Goal: Transaction & Acquisition: Purchase product/service

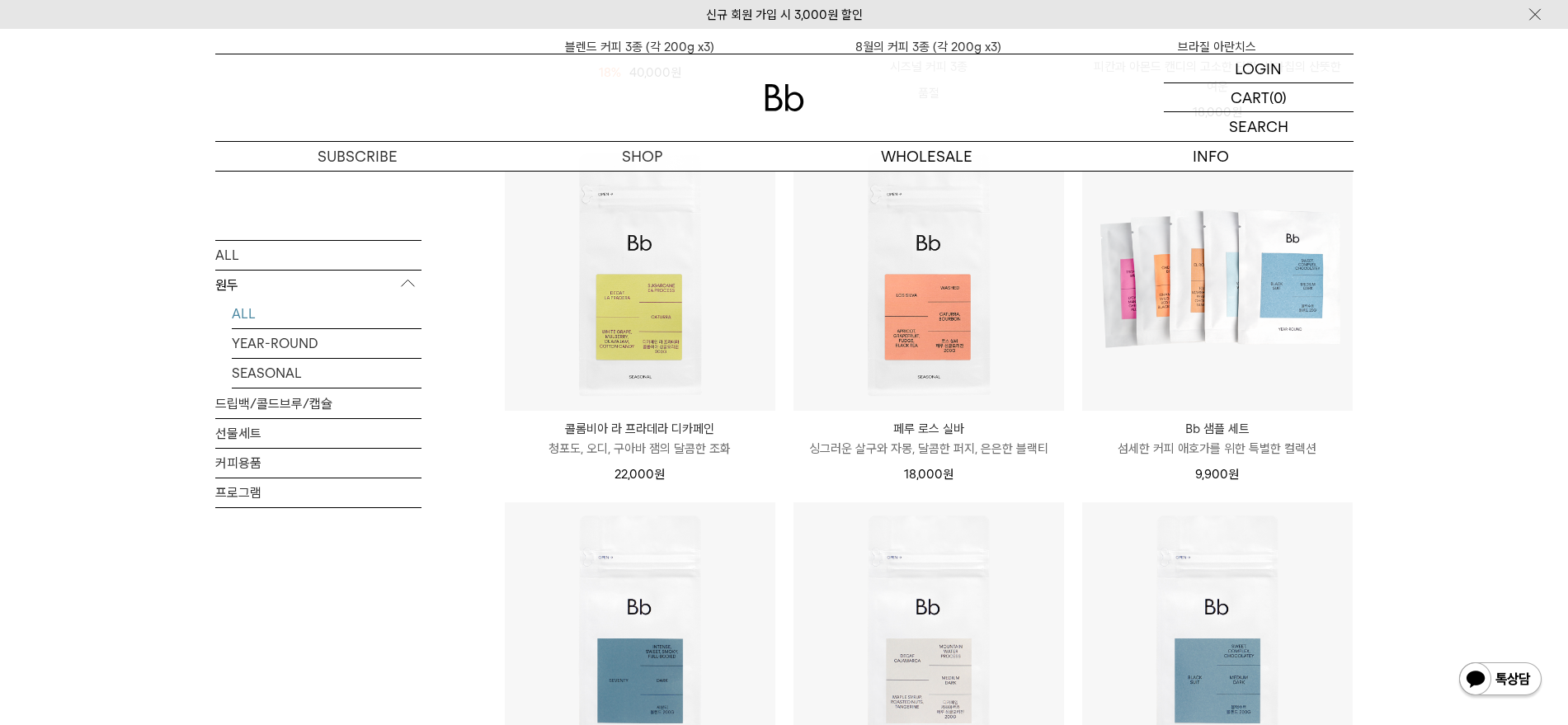
scroll to position [619, 0]
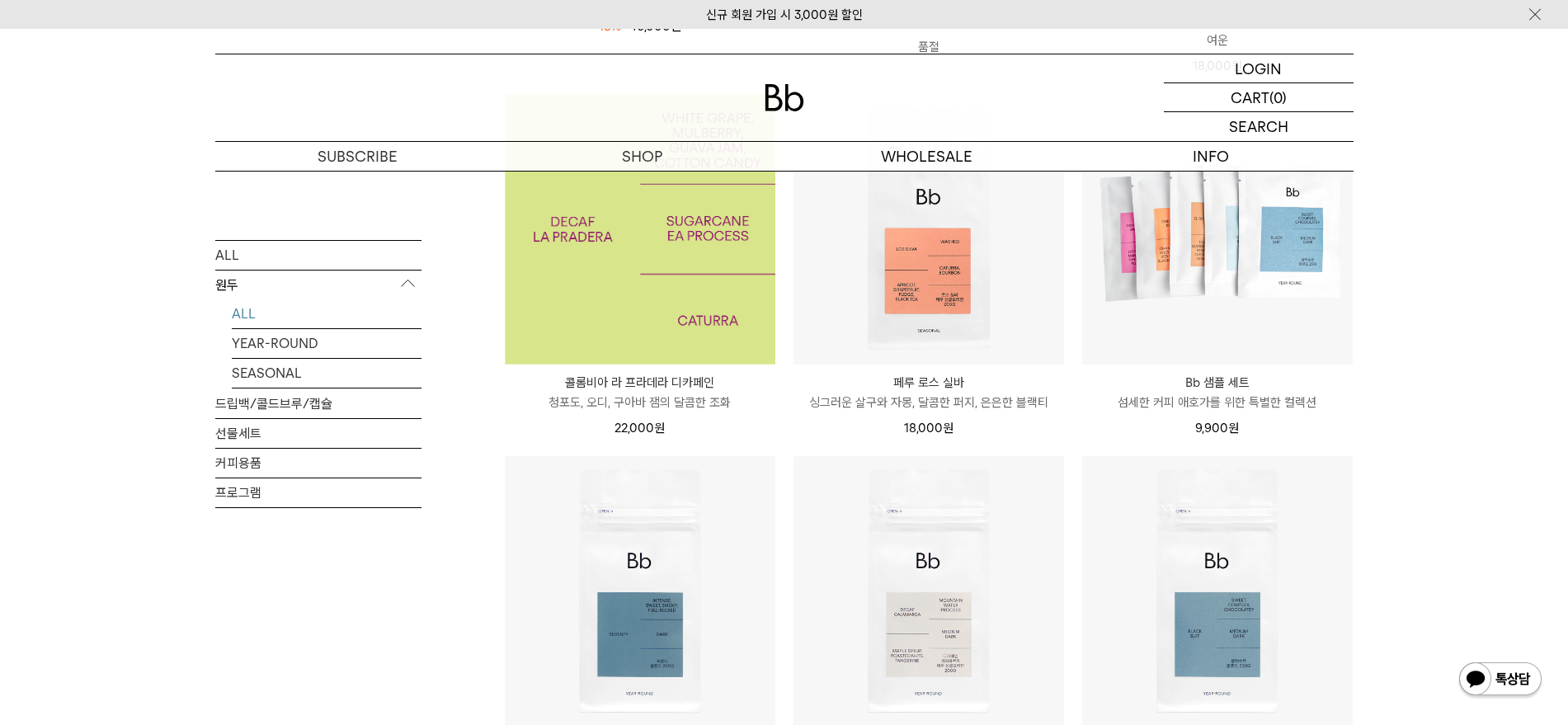
click at [631, 312] on img at bounding box center [640, 229] width 270 height 270
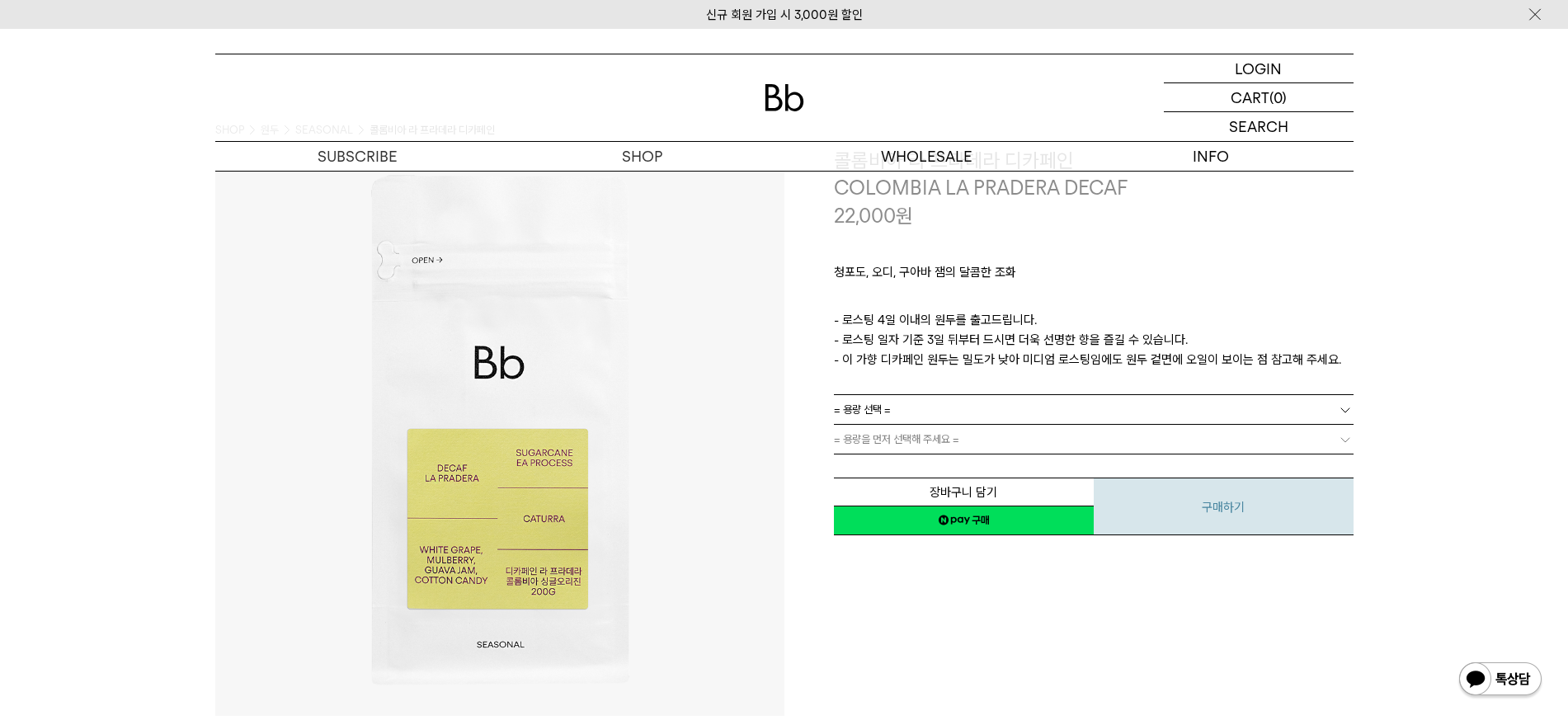
scroll to position [103, 0]
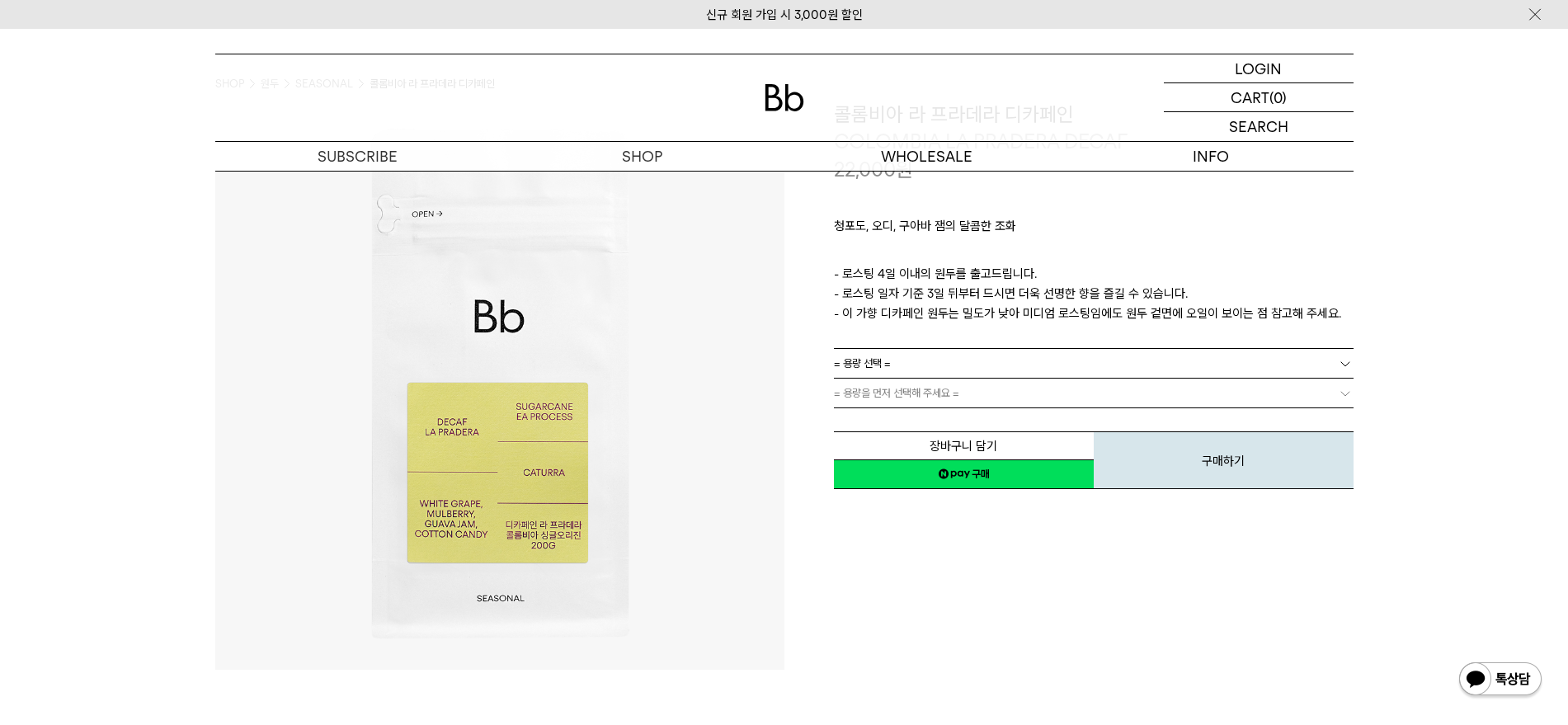
click at [1081, 372] on link "= 용량 선택 =" at bounding box center [1094, 363] width 520 height 29
click at [1076, 414] on li "600g" at bounding box center [1101, 423] width 503 height 30
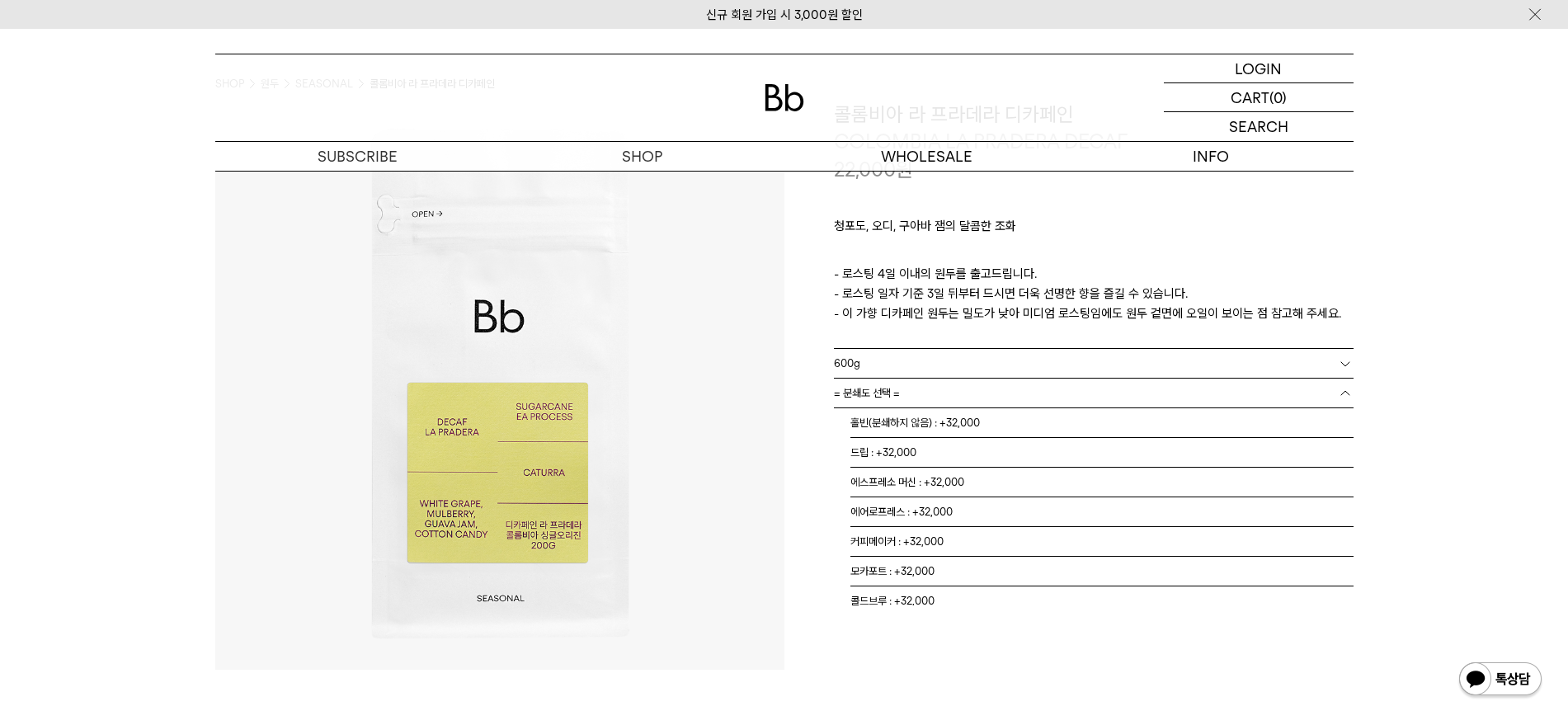
click at [1081, 398] on link "= 분쇄도 선택 =" at bounding box center [1094, 393] width 520 height 29
click at [1075, 421] on li "홀빈(분쇄하지 않음) : +32,000" at bounding box center [1101, 423] width 503 height 30
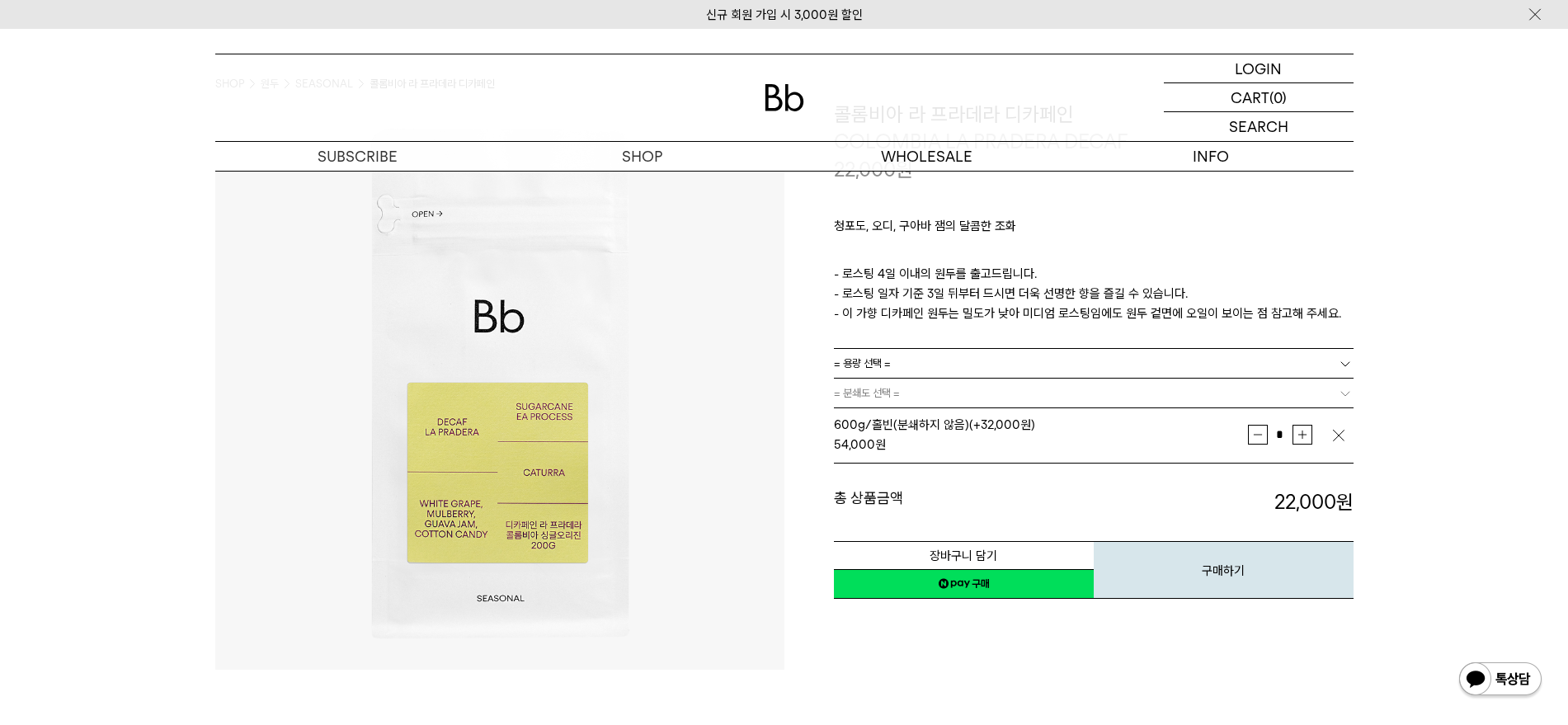
click at [1105, 526] on div "장바구니 담기 찜하기 NAVER 네이버 ID로 간편구매 네이버페이 네이버페이 구매하기 찜하기 이전 이벤트 네이버페이 다음 구매하기" at bounding box center [1094, 558] width 520 height 84
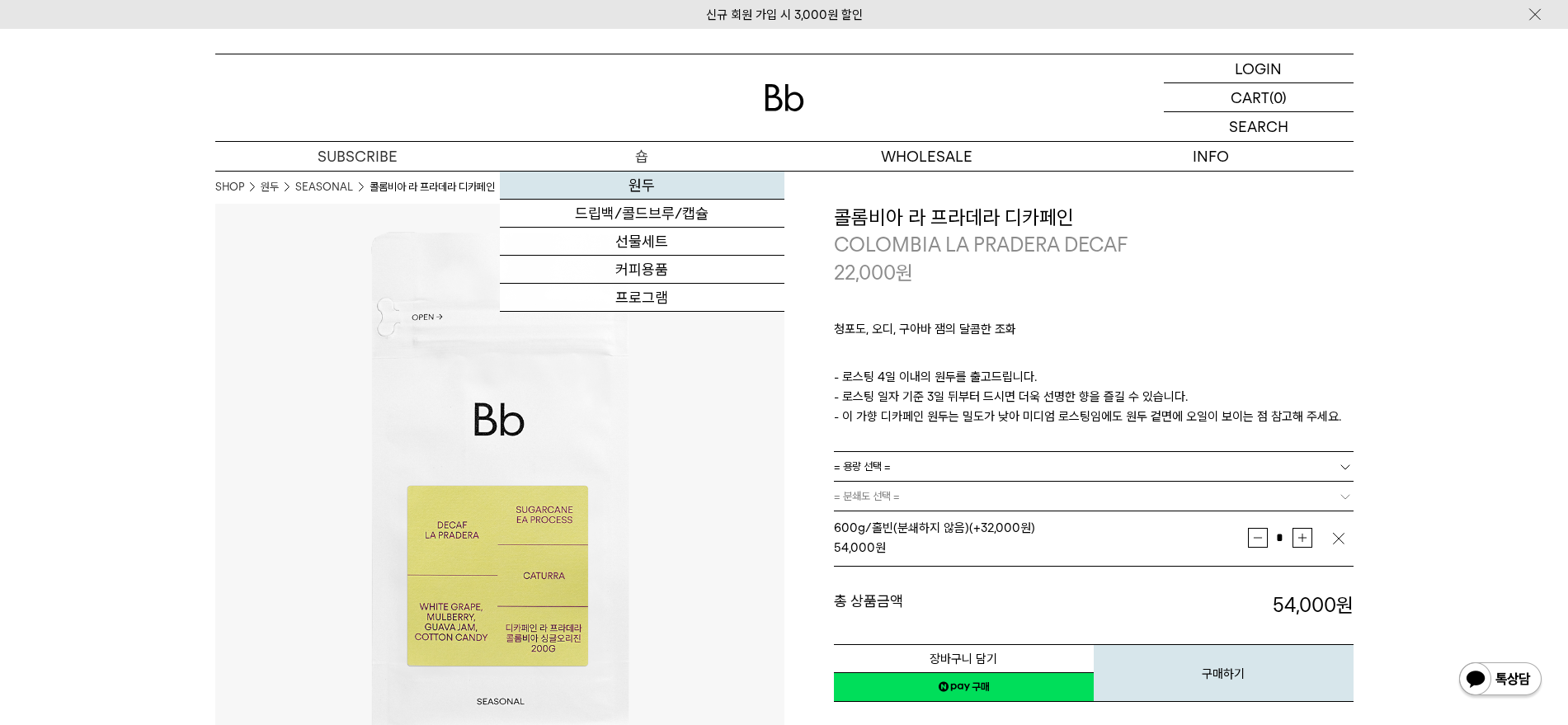
click at [650, 190] on link "원두" at bounding box center [642, 186] width 284 height 28
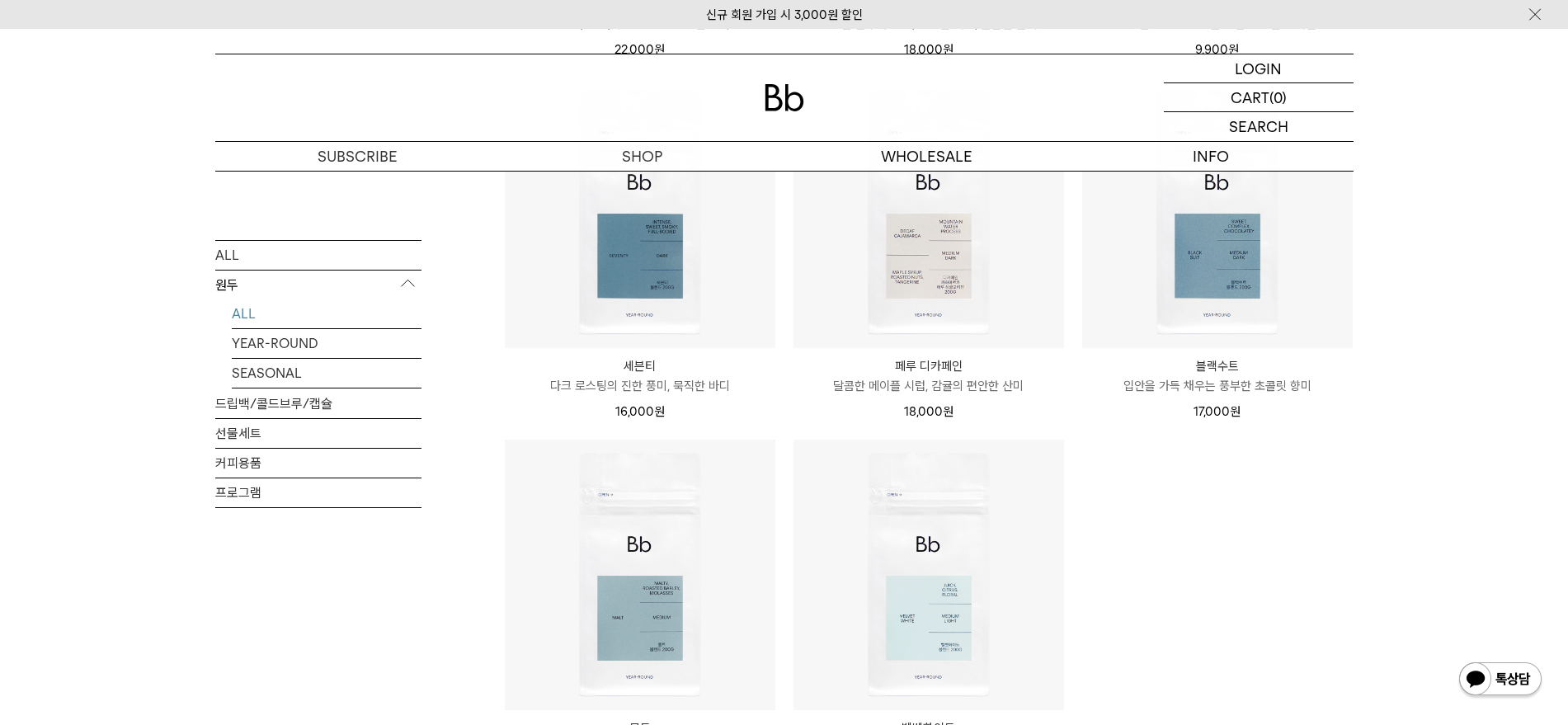
scroll to position [1134, 0]
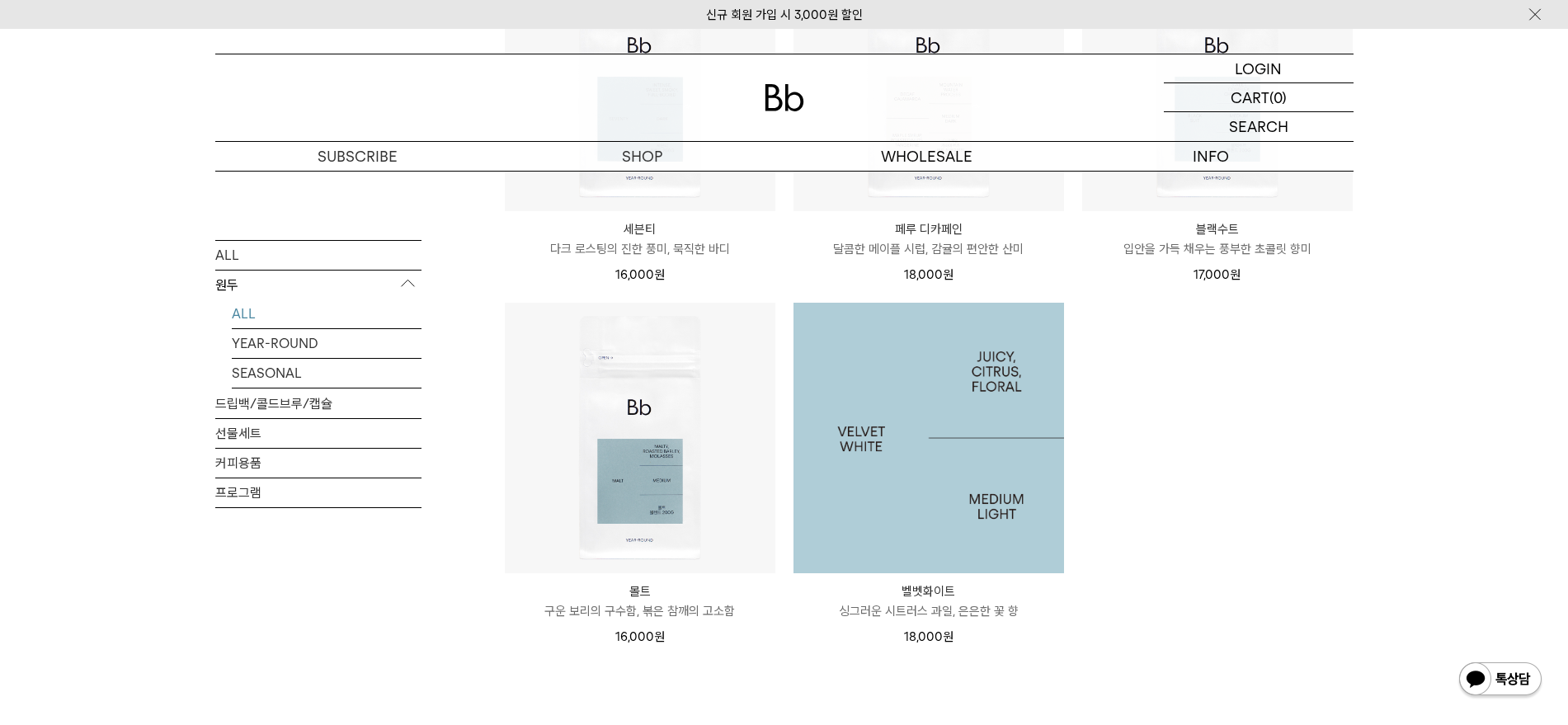
click at [896, 555] on img at bounding box center [929, 438] width 270 height 270
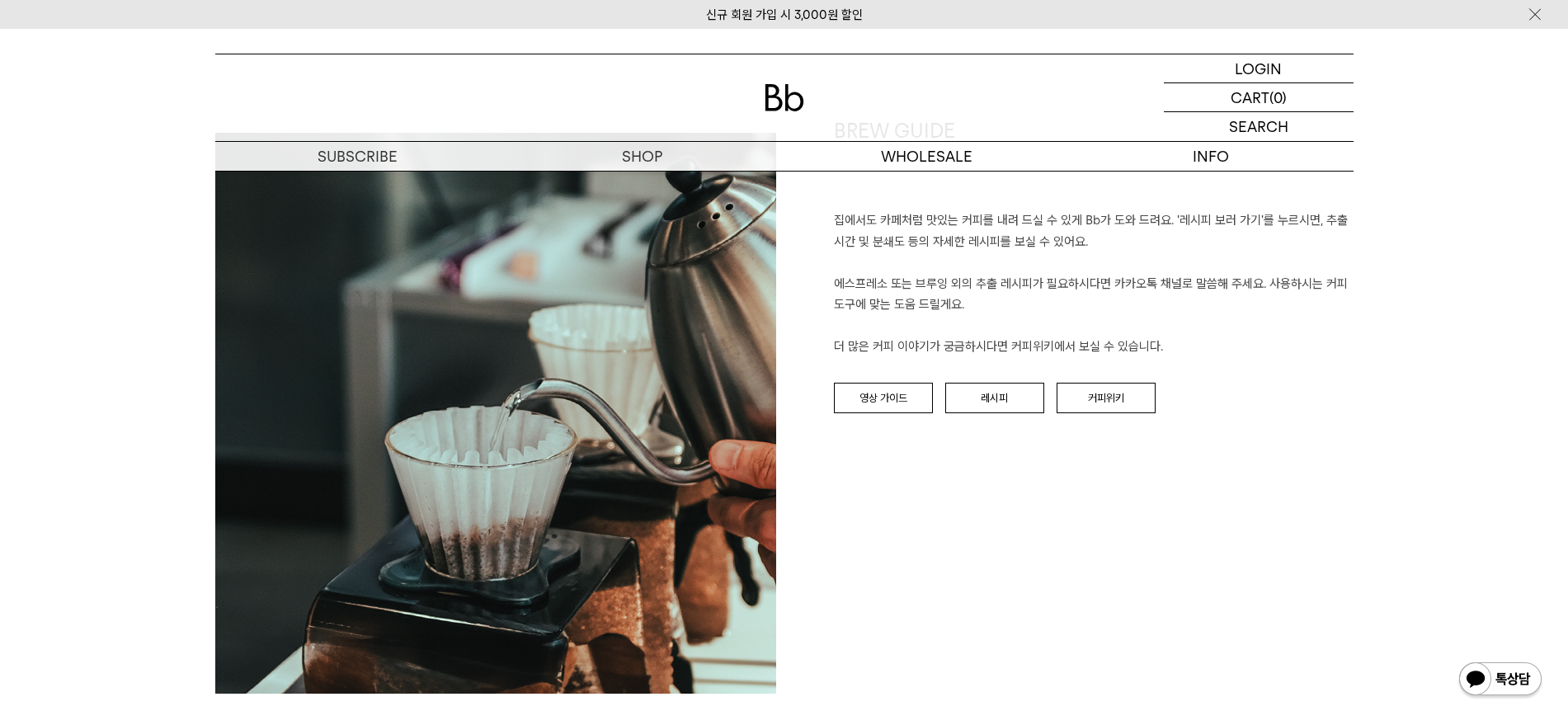
scroll to position [1857, 0]
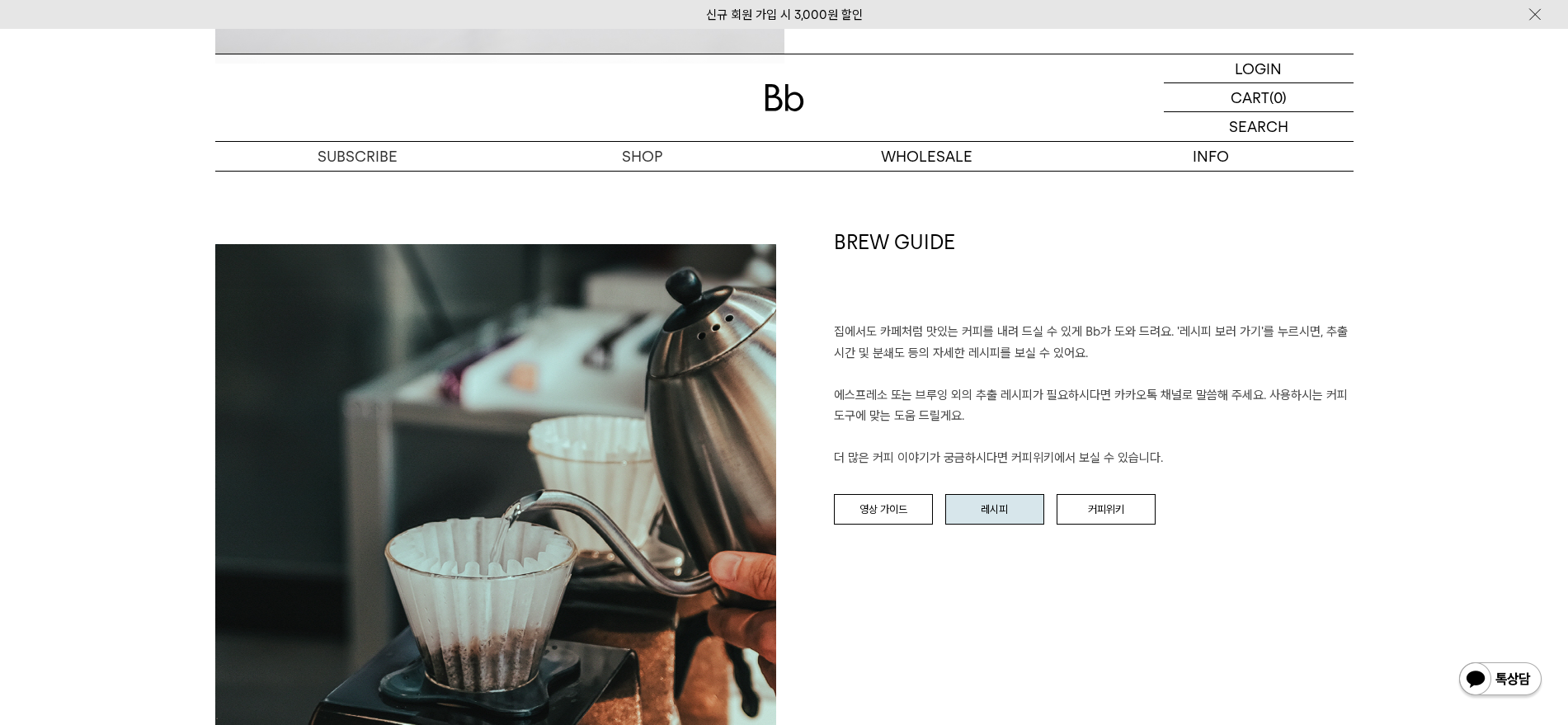
click at [1006, 513] on link "레시피" at bounding box center [994, 510] width 99 height 31
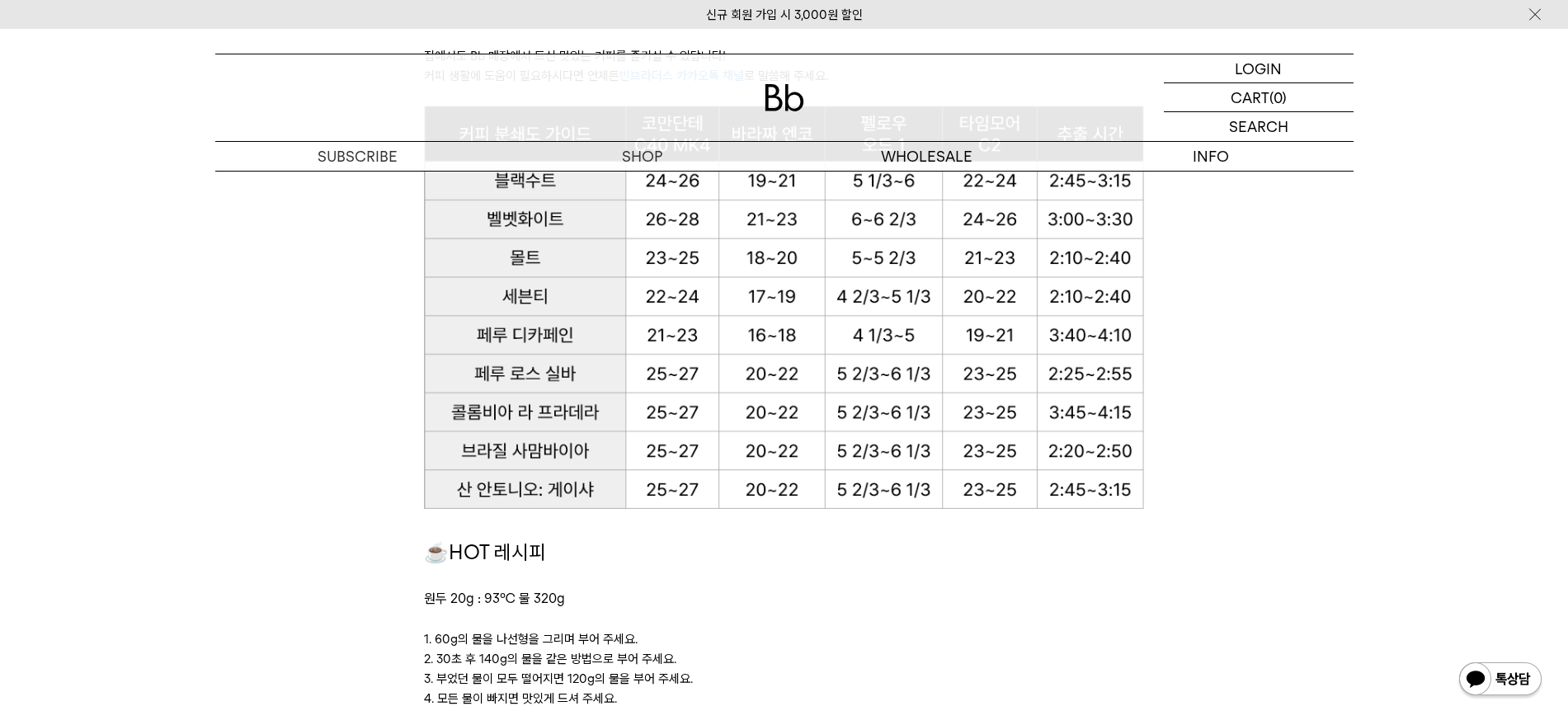
scroll to position [1323, 0]
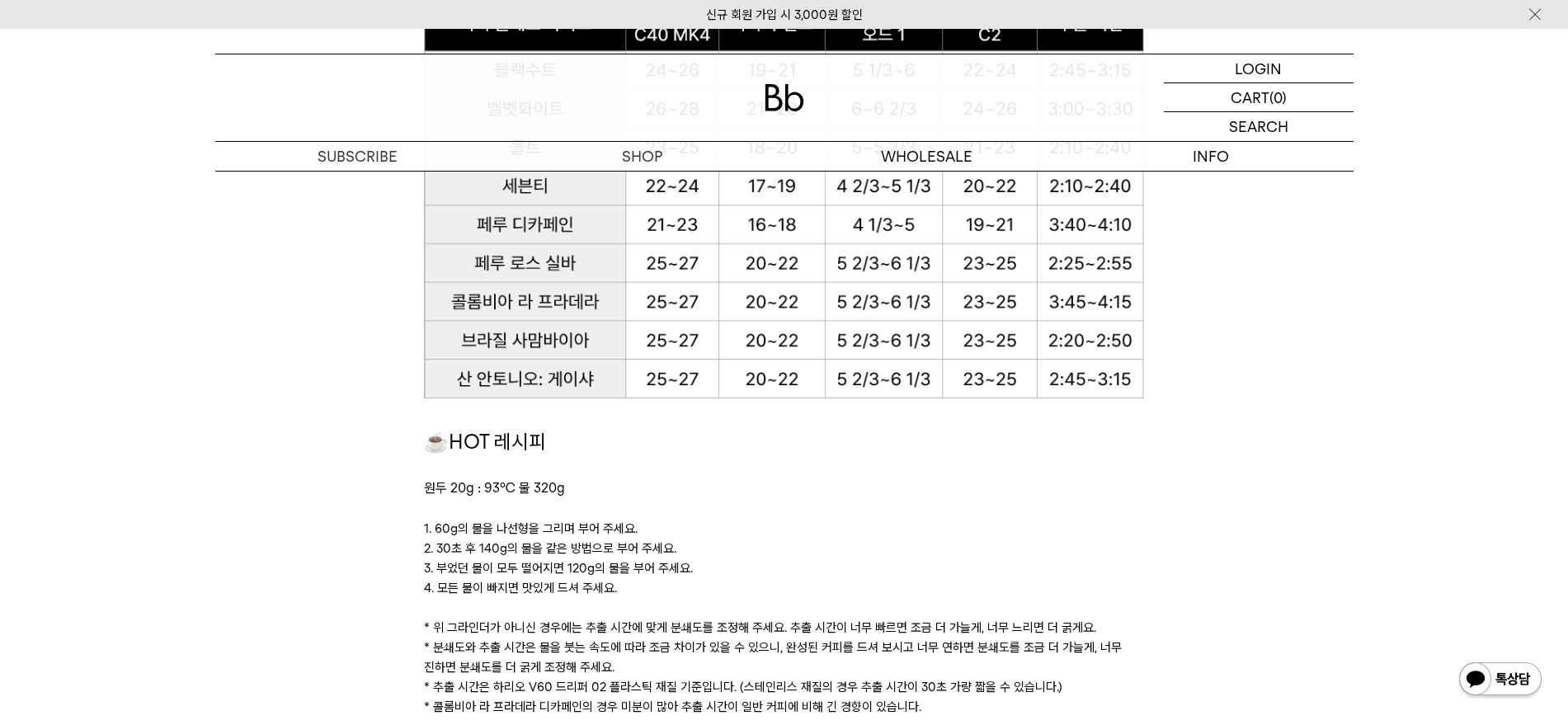
drag, startPoint x: 712, startPoint y: 589, endPoint x: 698, endPoint y: 578, distance: 17.8
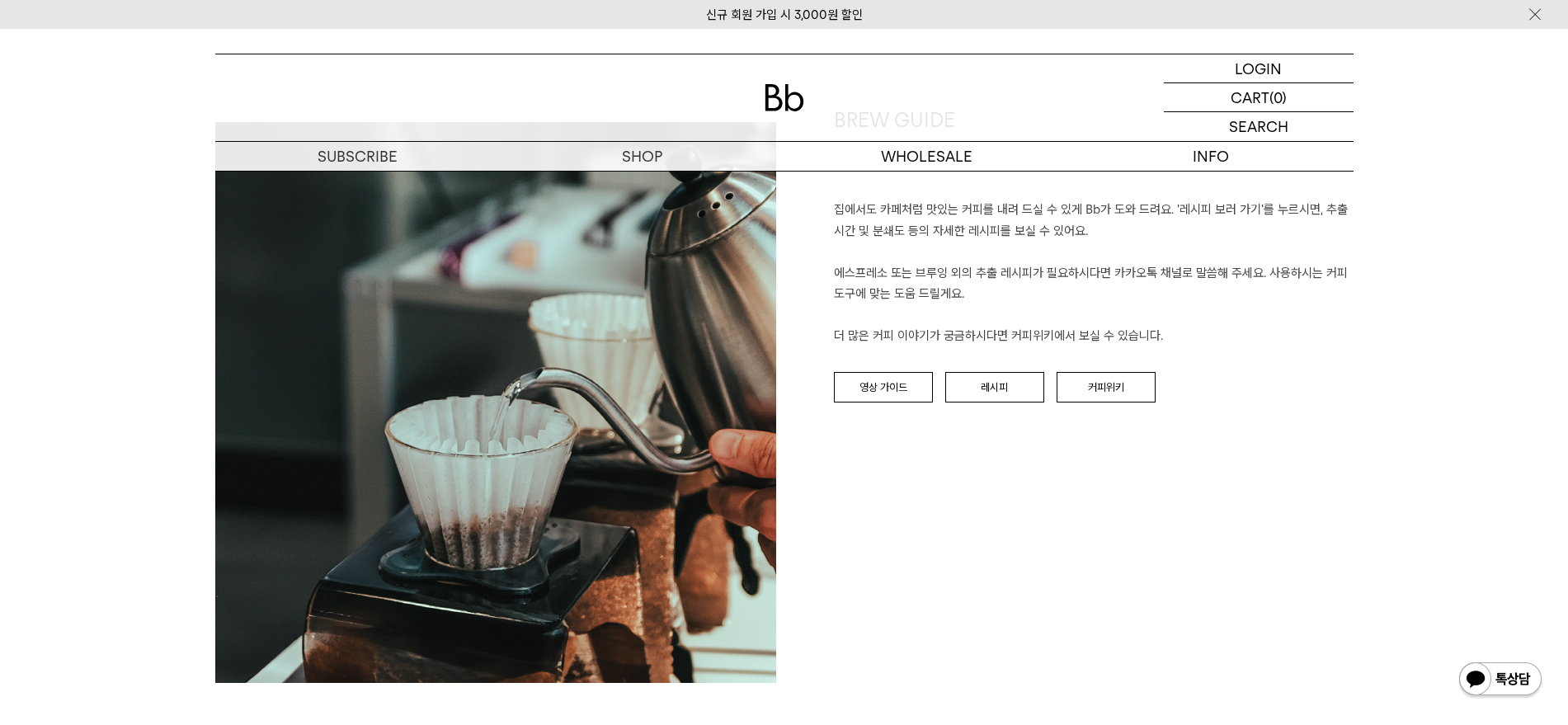
scroll to position [1857, 0]
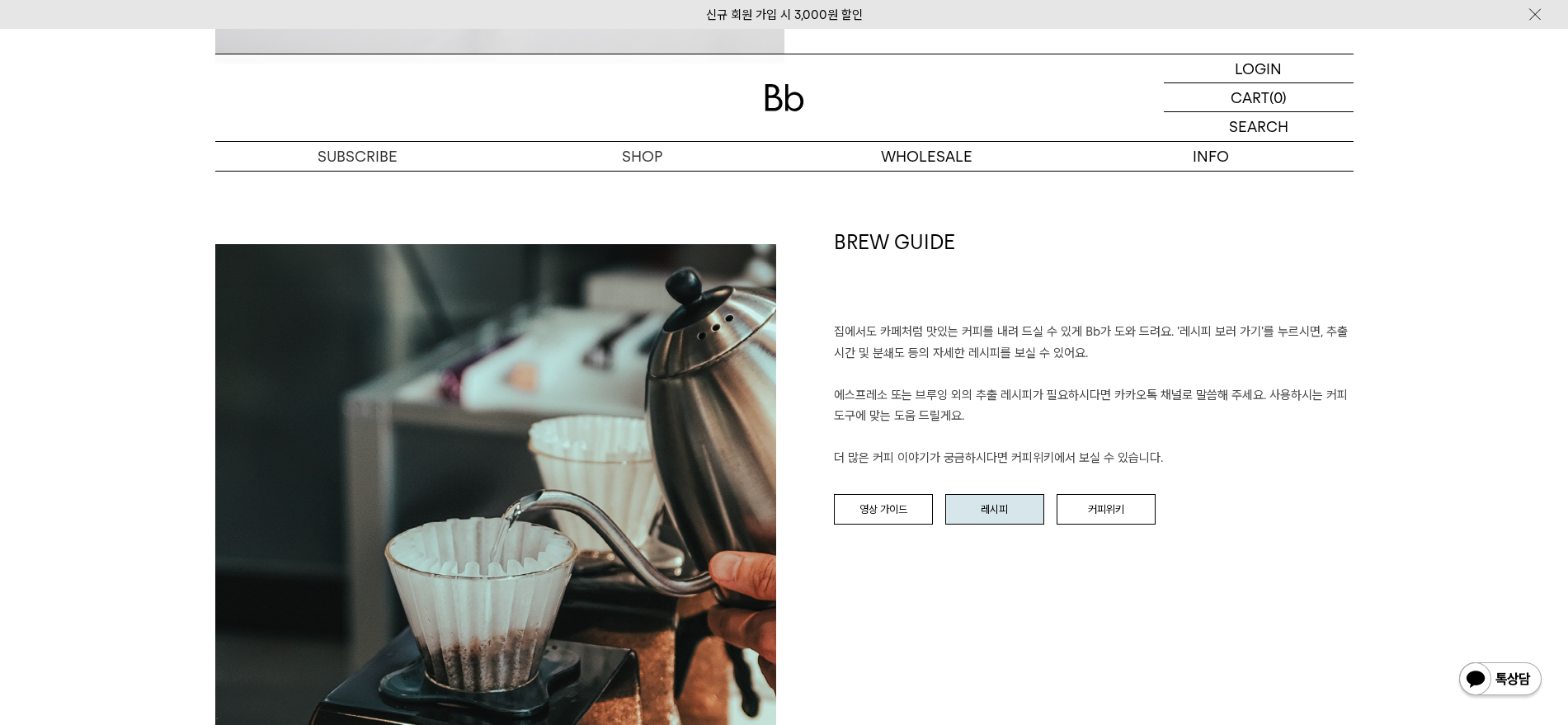
click at [1012, 507] on link "레시피" at bounding box center [994, 510] width 99 height 31
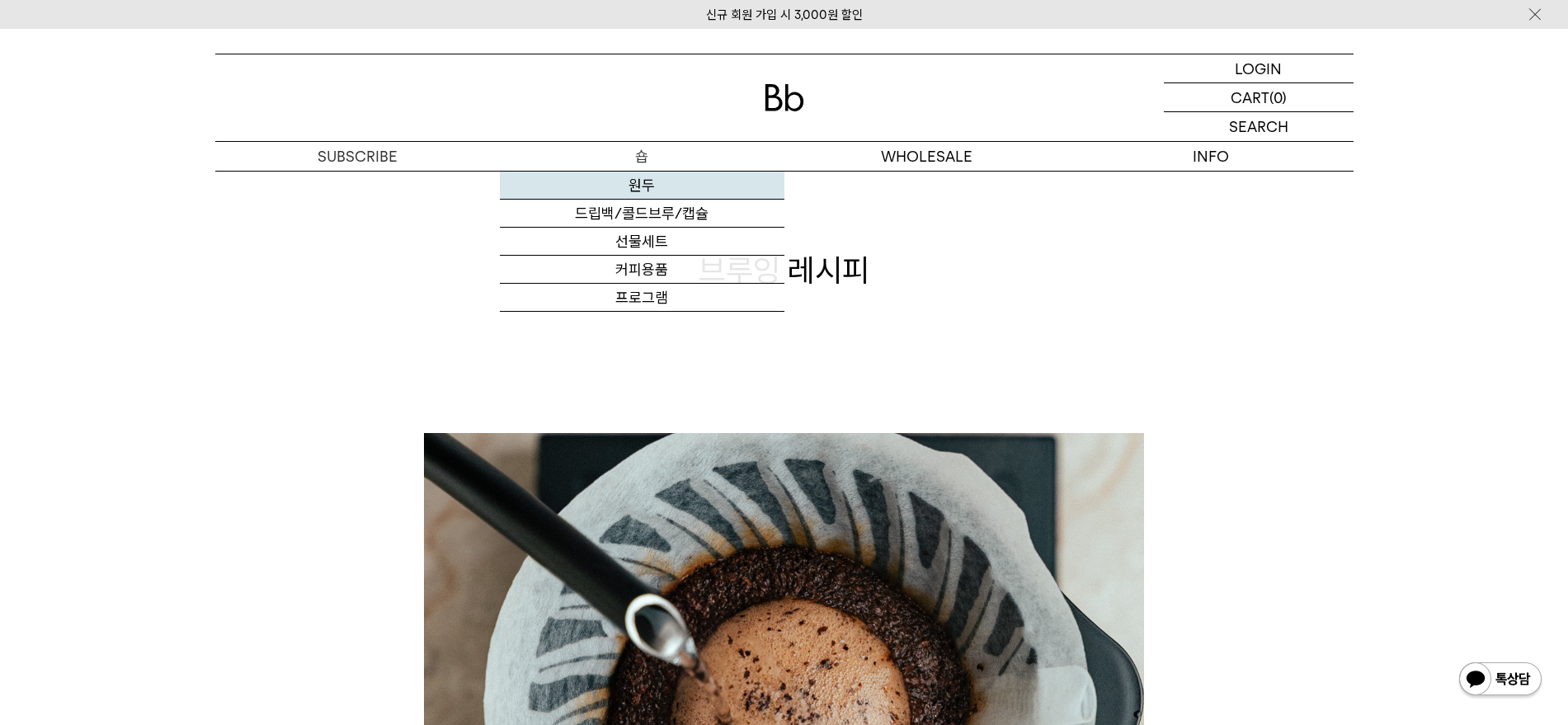
click at [645, 180] on link "원두" at bounding box center [642, 186] width 284 height 28
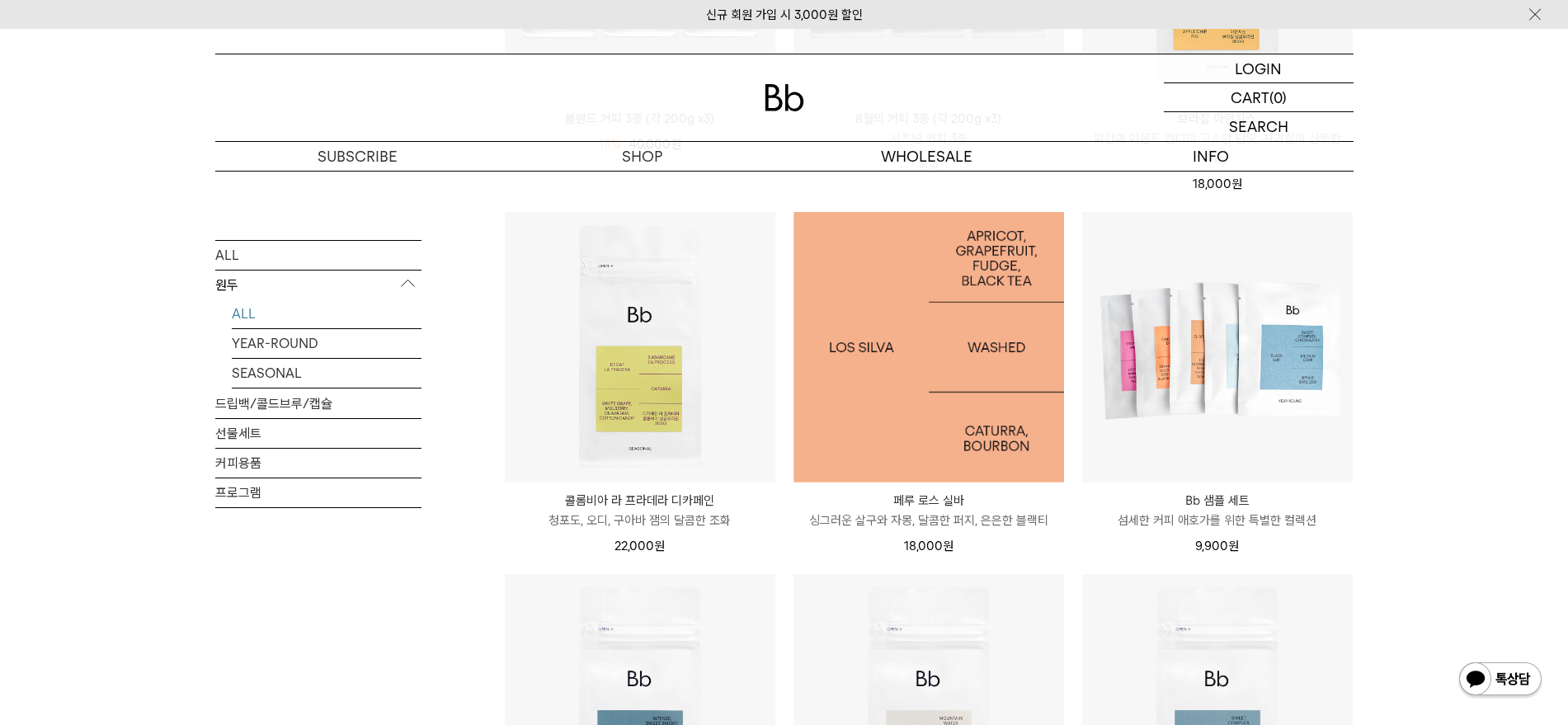
scroll to position [928, 0]
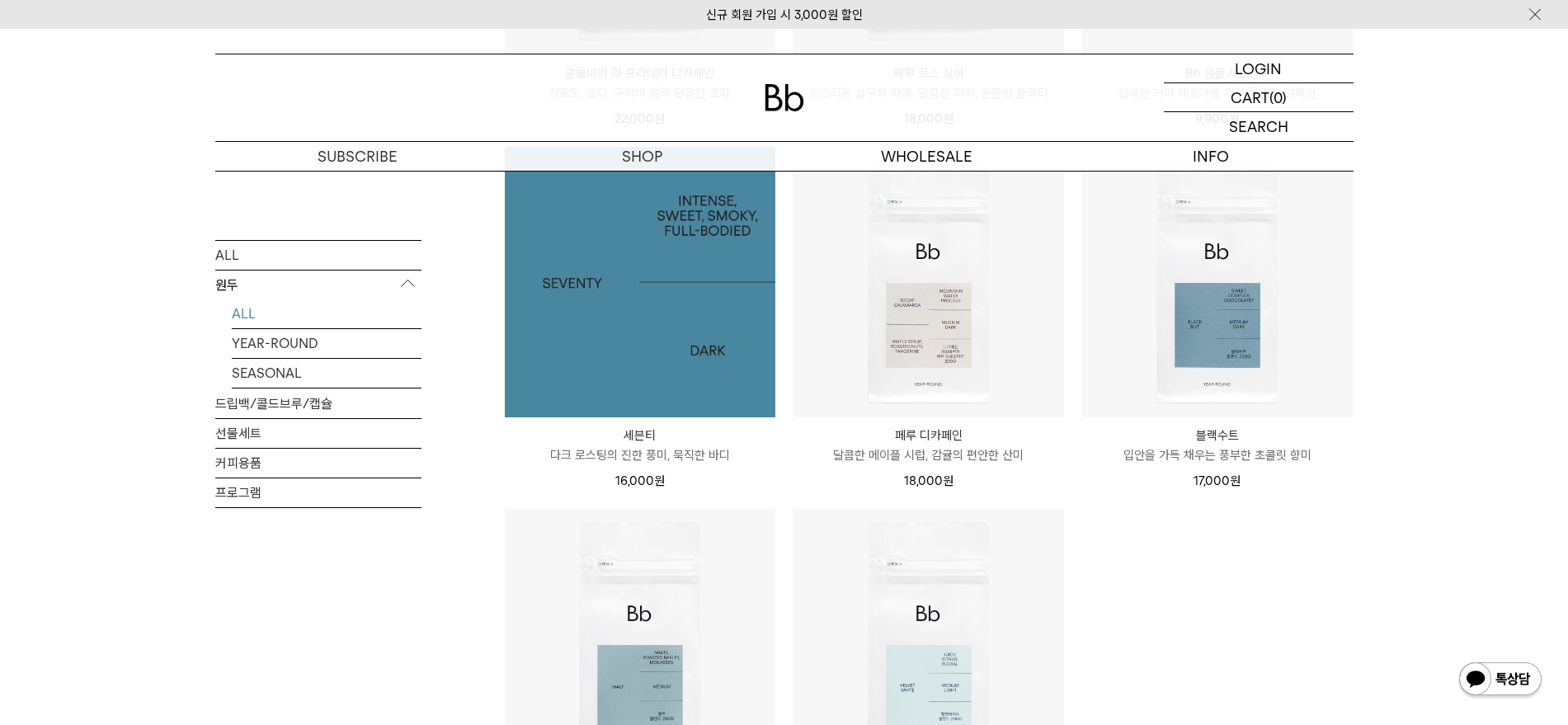
click at [667, 382] on img at bounding box center [640, 282] width 270 height 270
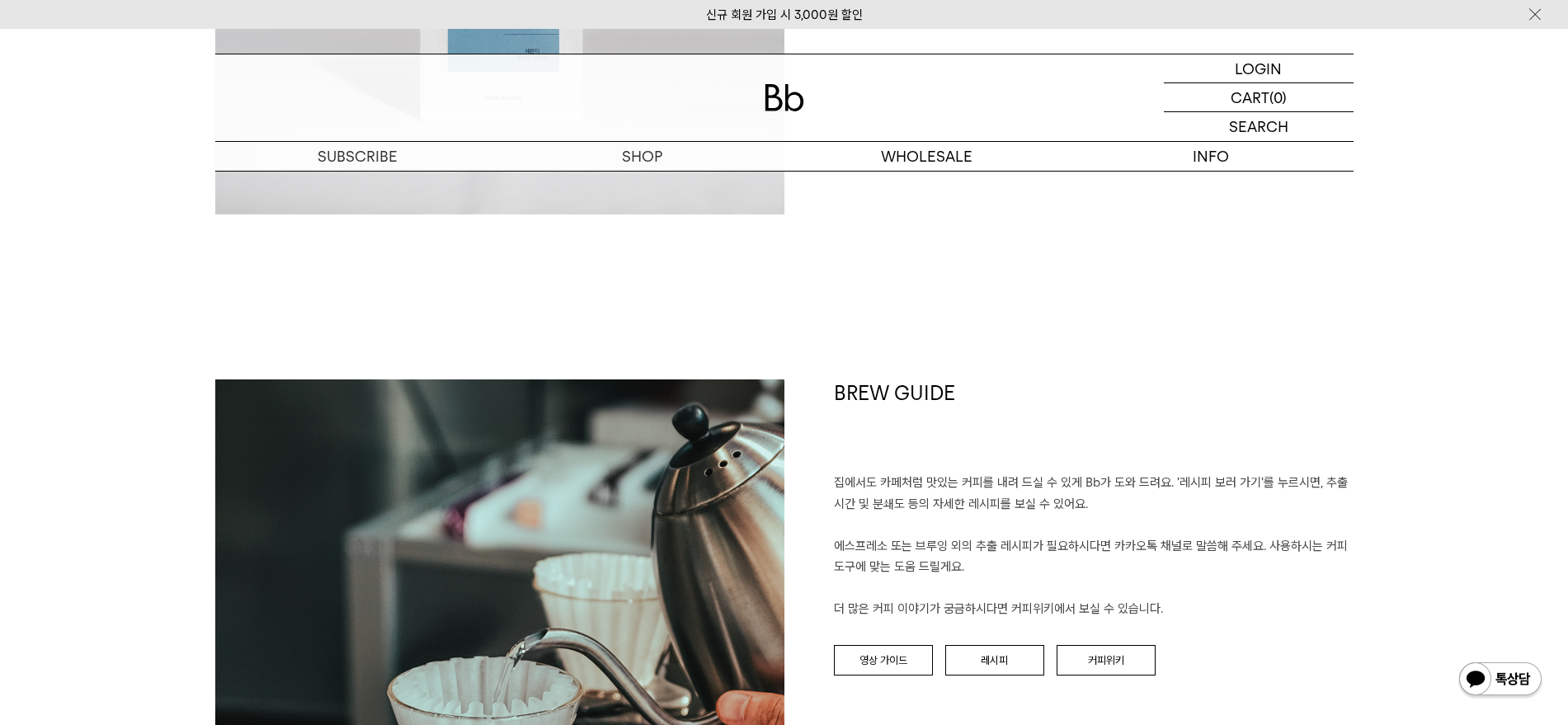
scroll to position [1754, 0]
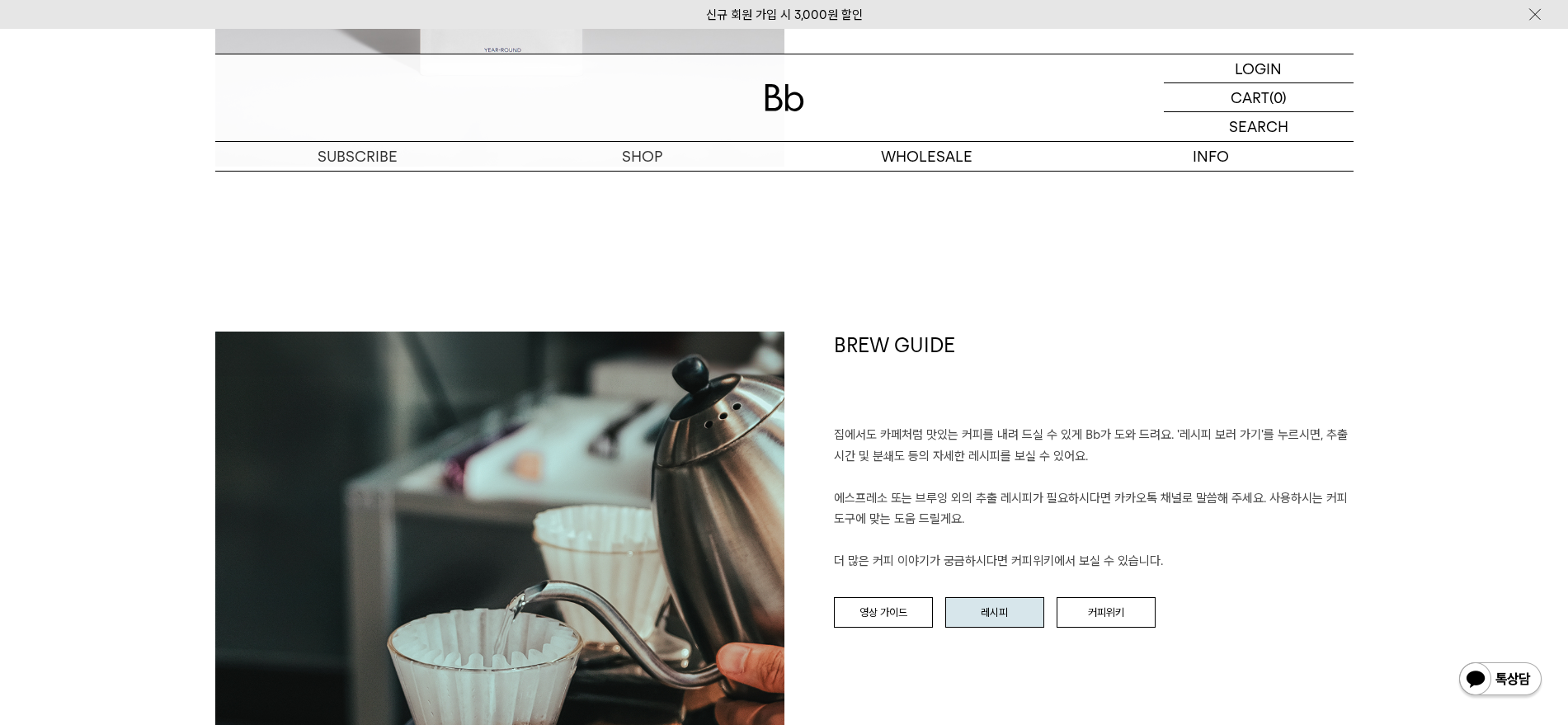
click at [1010, 619] on link "레시피" at bounding box center [994, 613] width 99 height 31
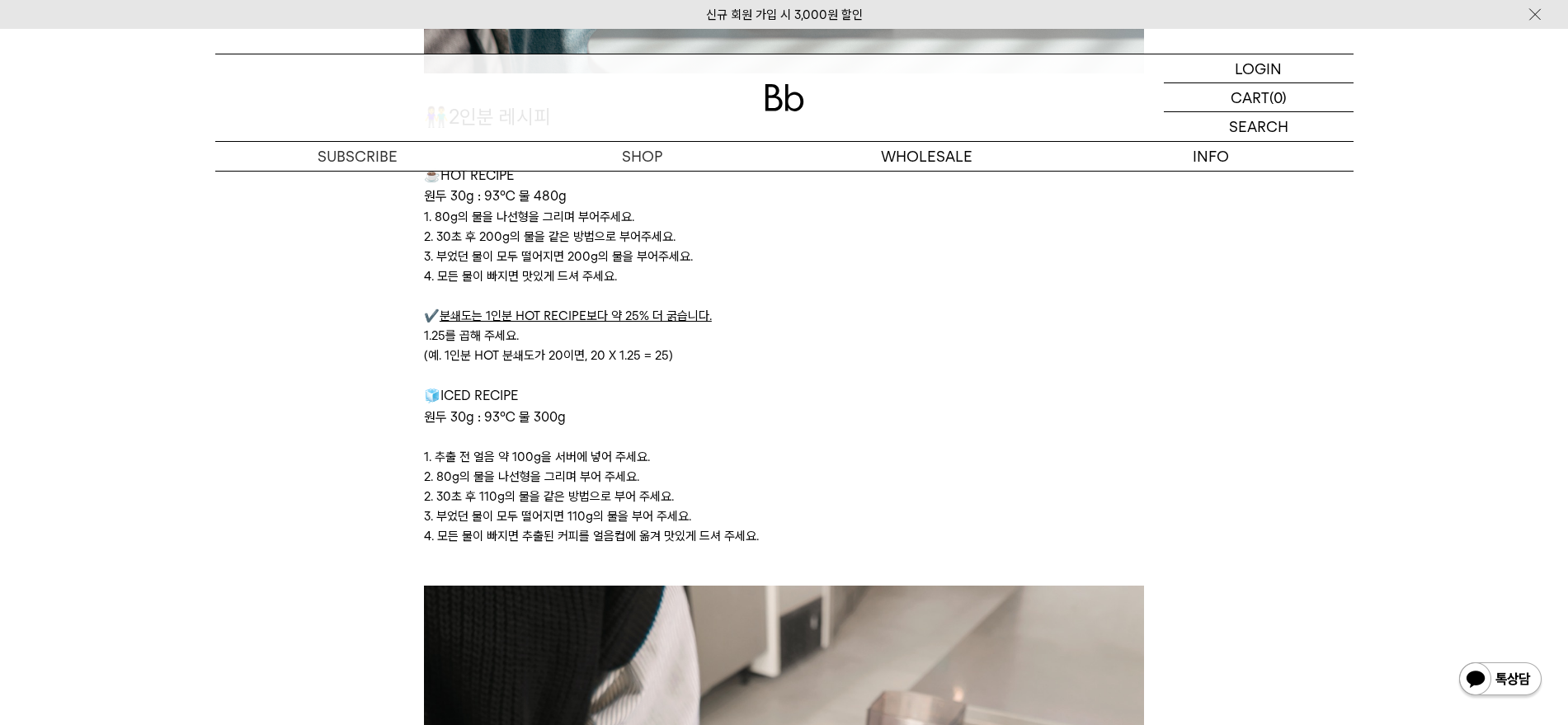
scroll to position [4022, 0]
